Goal: Information Seeking & Learning: Learn about a topic

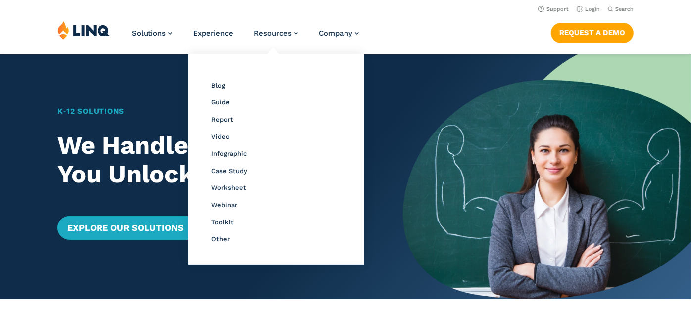
click at [264, 38] on li "Resources Resource Library Blog Guide Report Video Infographic Case Study Works…" at bounding box center [276, 37] width 44 height 33
click at [263, 30] on span "Resources" at bounding box center [273, 33] width 38 height 9
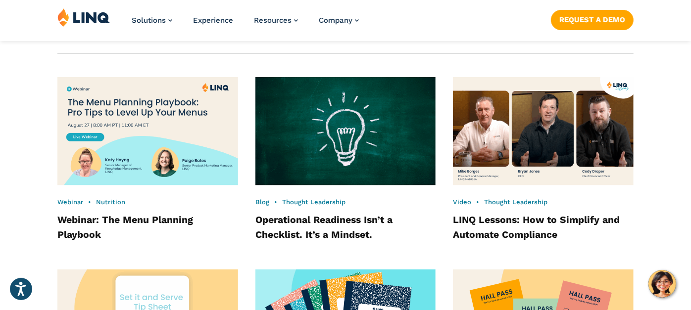
scroll to position [748, 0]
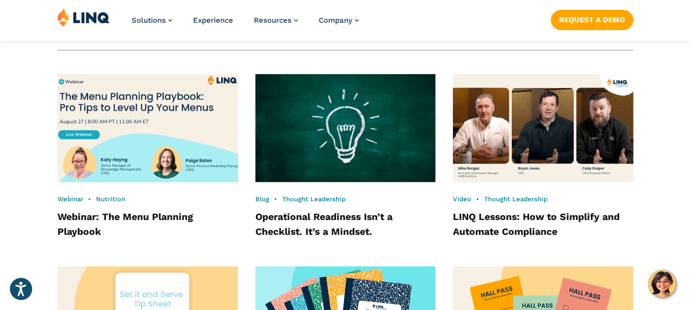
click at [187, 115] on img at bounding box center [148, 128] width 199 height 119
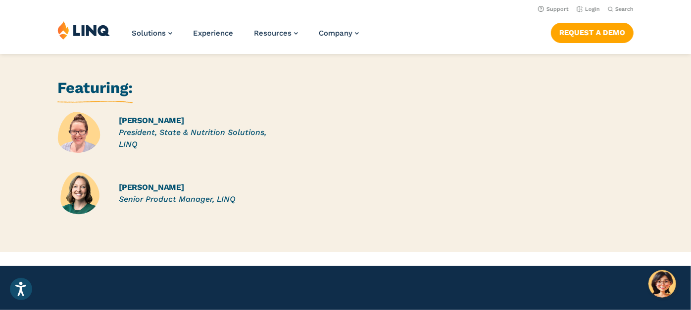
scroll to position [632, 0]
